Goal: Information Seeking & Learning: Check status

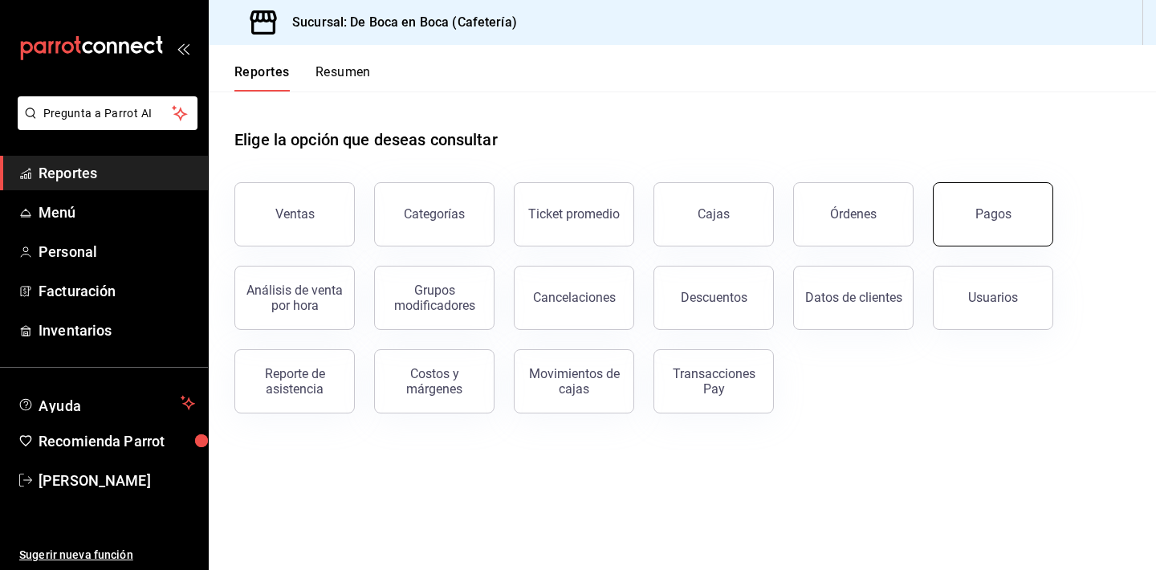
click at [945, 214] on button "Pagos" at bounding box center [993, 214] width 120 height 64
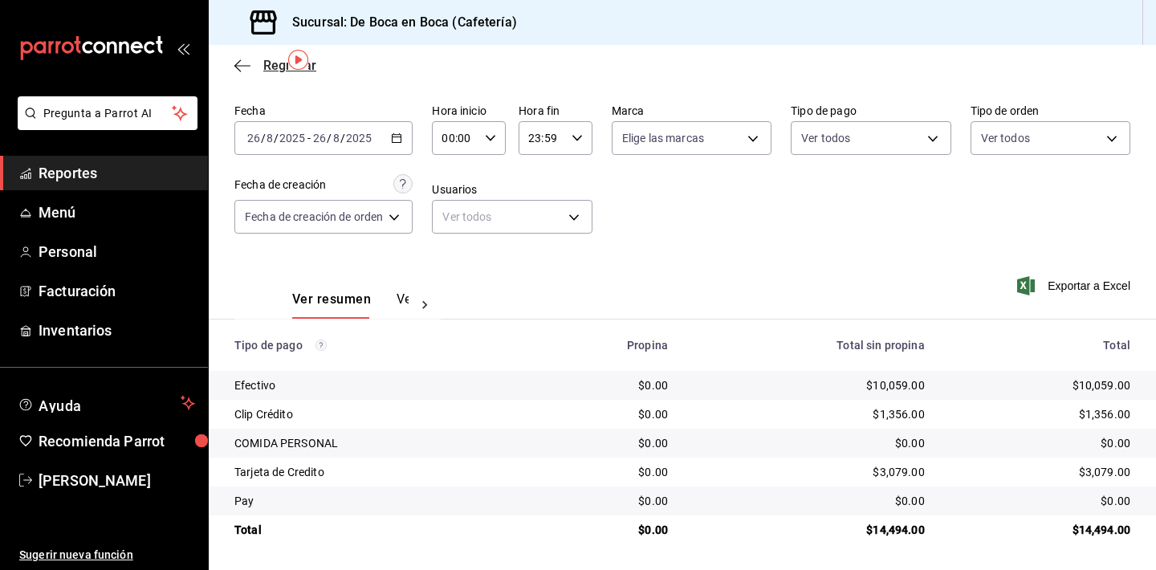
click at [254, 59] on span "Regresar" at bounding box center [275, 65] width 82 height 15
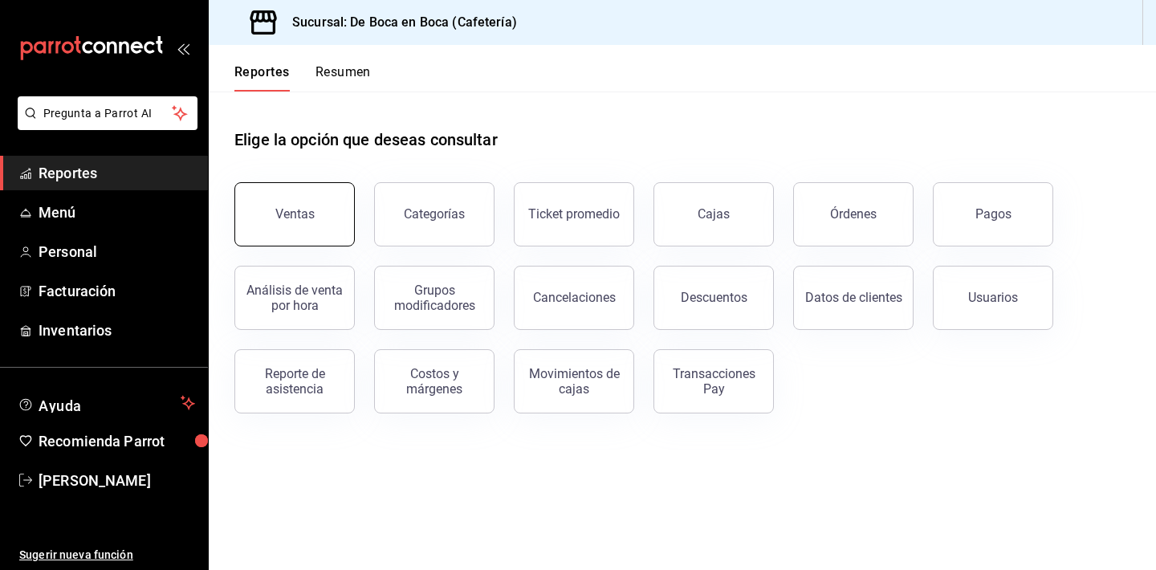
click at [321, 193] on button "Ventas" at bounding box center [294, 214] width 120 height 64
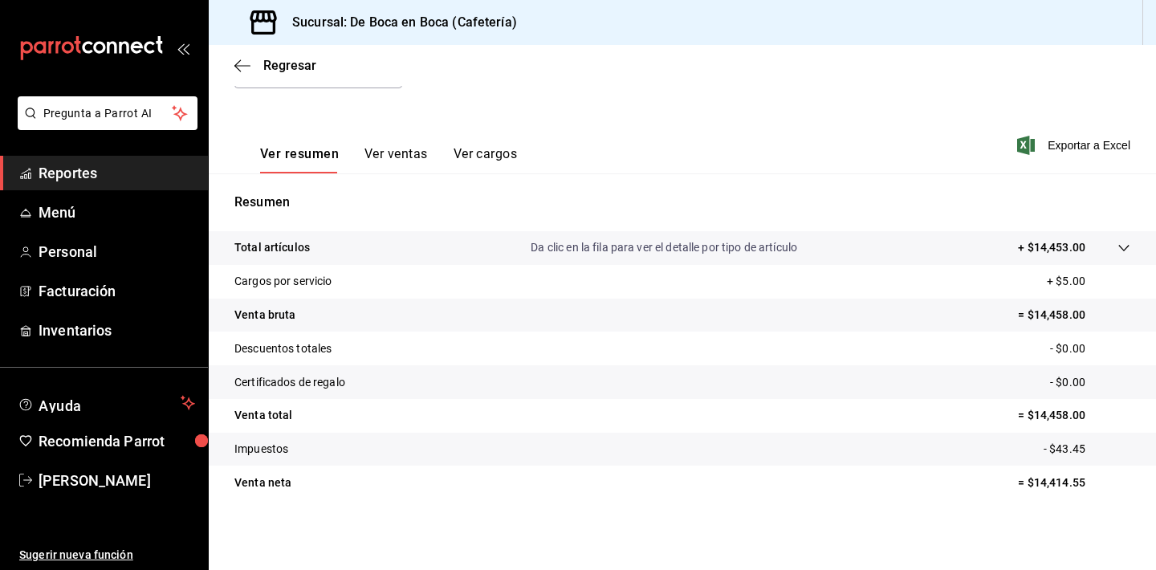
scroll to position [199, 0]
click at [272, 65] on span "Regresar" at bounding box center [289, 65] width 53 height 15
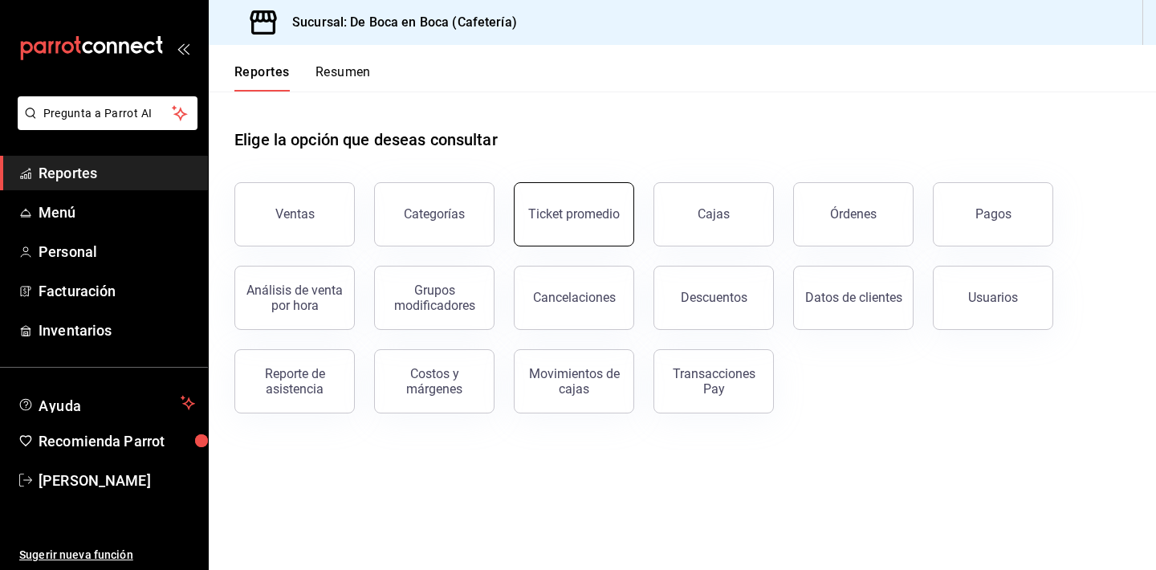
click at [596, 223] on button "Ticket promedio" at bounding box center [574, 214] width 120 height 64
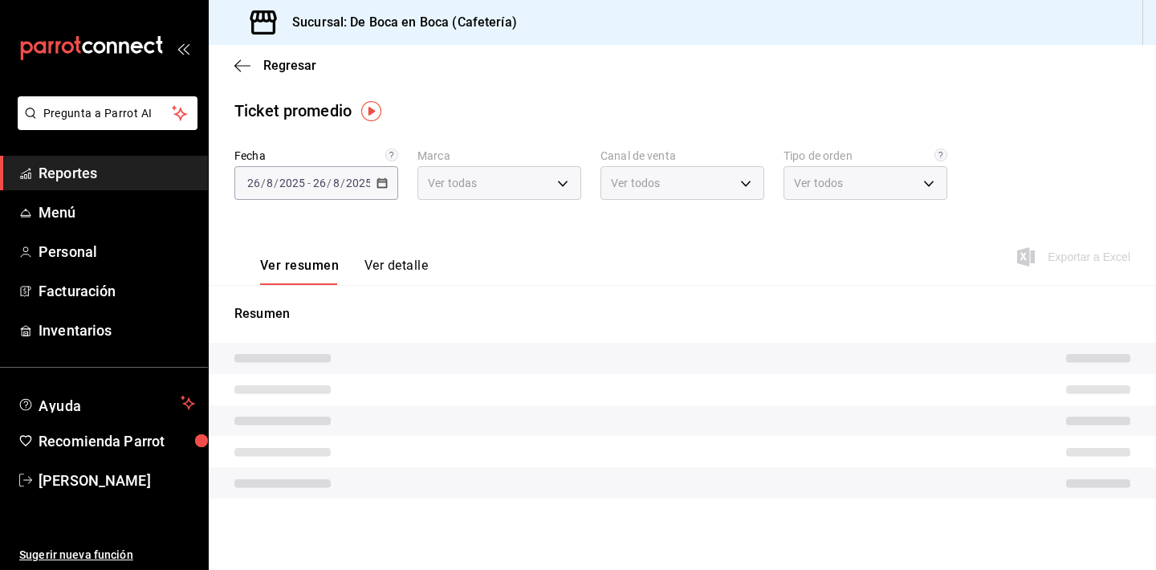
type input "4eab8db2-e1dc-4fb3-9b1f-7fa82010a4f3"
type input "PARROT,UBER_EATS,RAPPI,DIDI_FOOD,ONLINE"
type input "61aa6ed0-89e8-4ade-ab8f-9d5a6c3a5d55,64c7675a-ad12-4e92-a92e-381dad39d6f0,EXTER…"
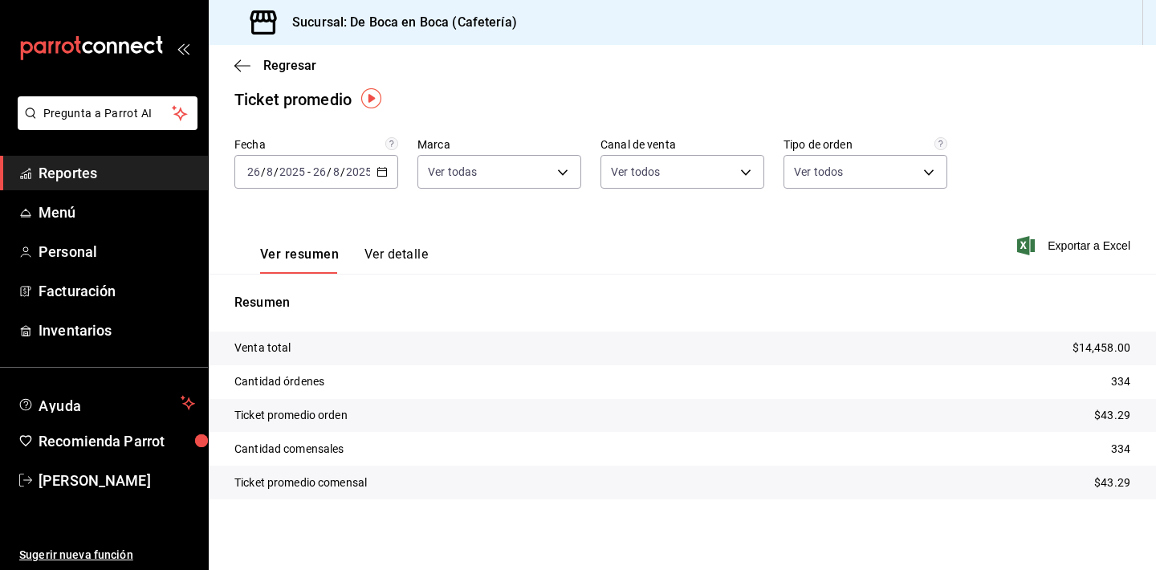
scroll to position [11, 0]
click at [250, 61] on icon "button" at bounding box center [242, 66] width 16 height 14
